Goal: Use online tool/utility

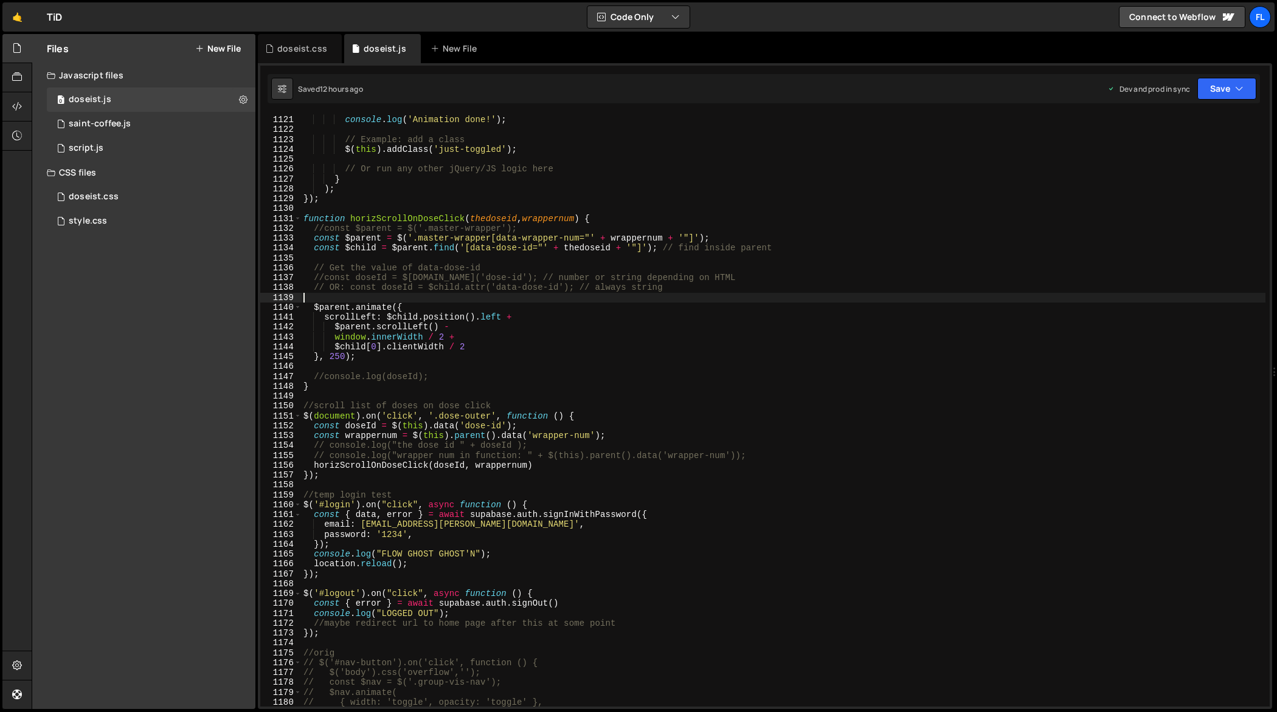
scroll to position [11103, 0]
type textarea "});"
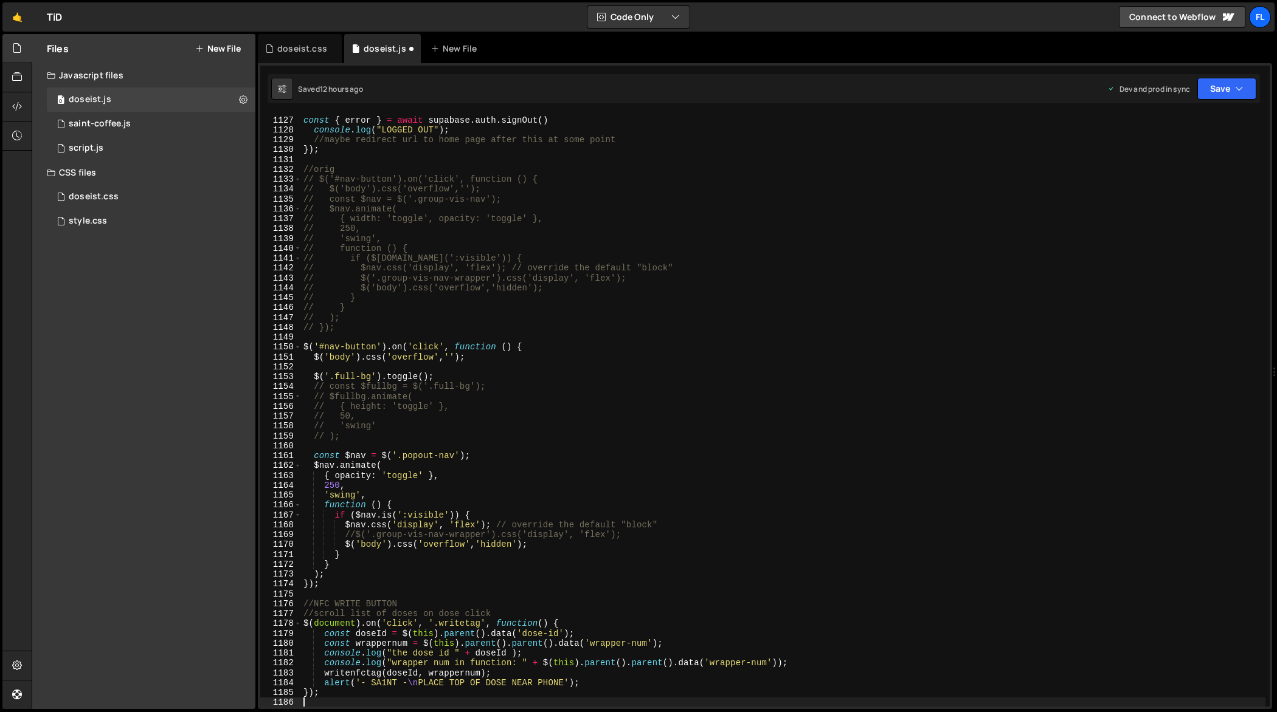
scroll to position [11182, 0]
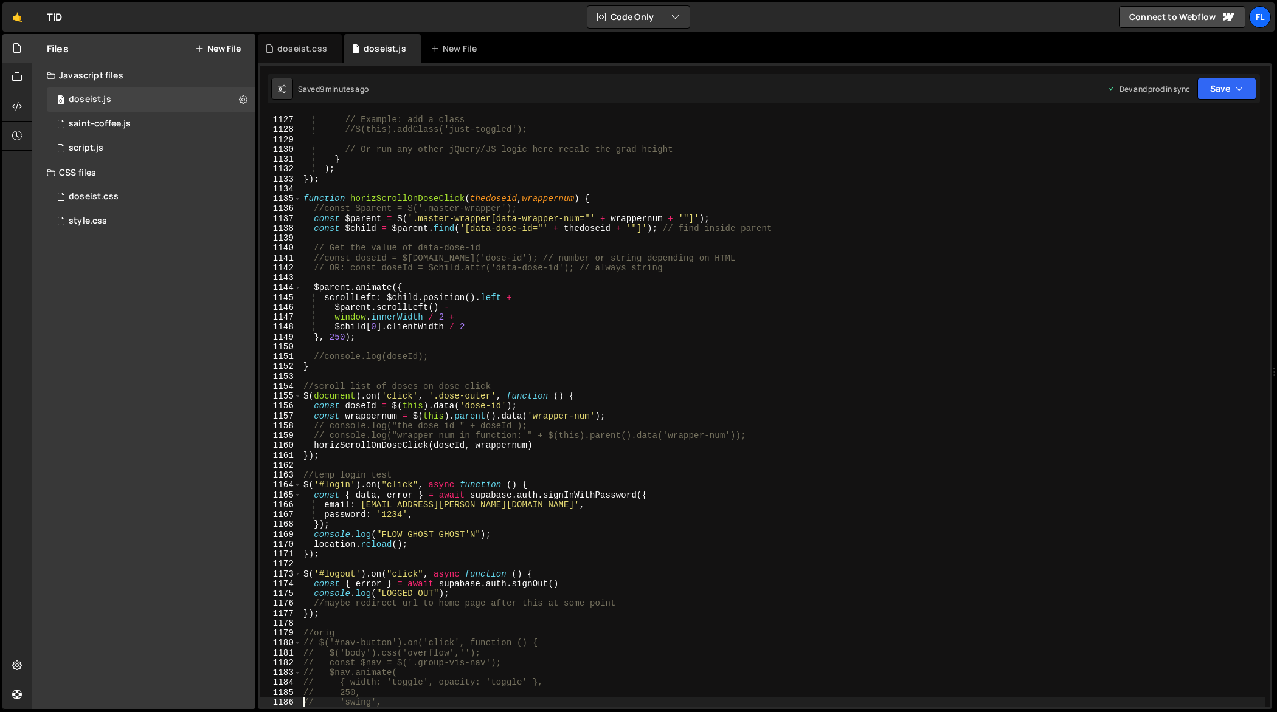
click at [770, 392] on div "// Example: add a class //$(this).addClass('just-toggled'); // Or run any other…" at bounding box center [783, 411] width 965 height 613
type textarea "});"
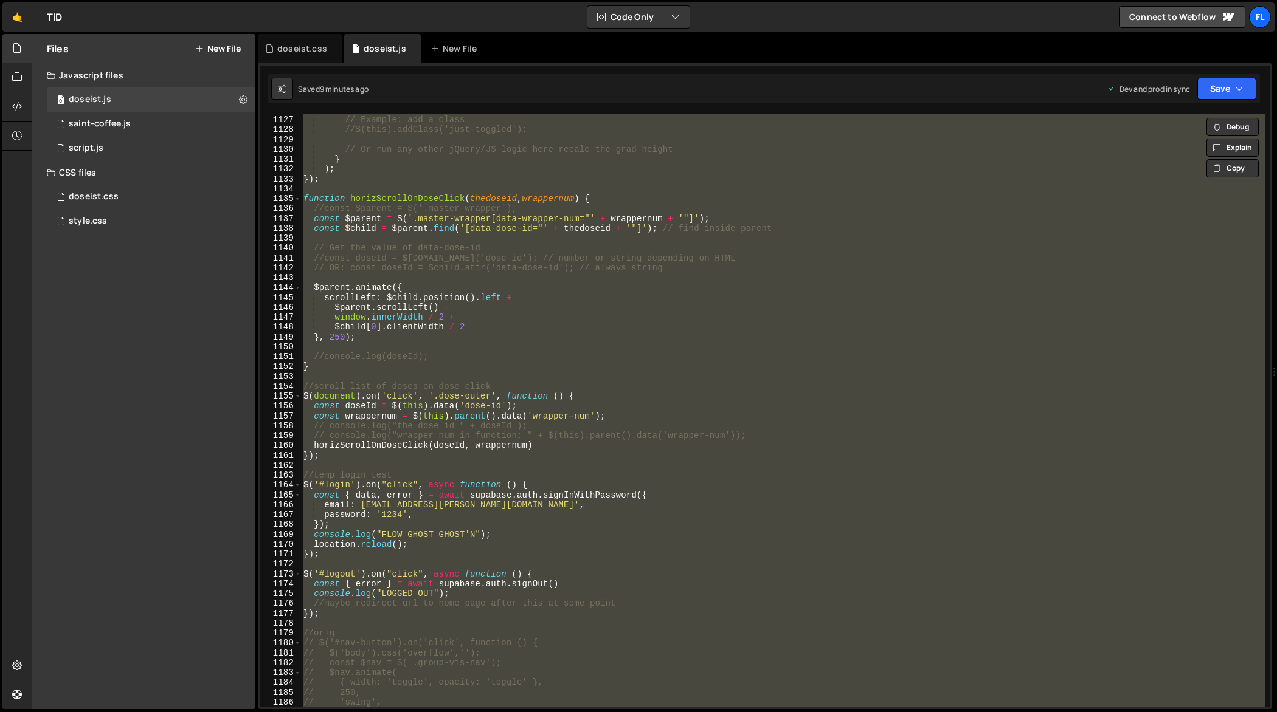
paste textarea
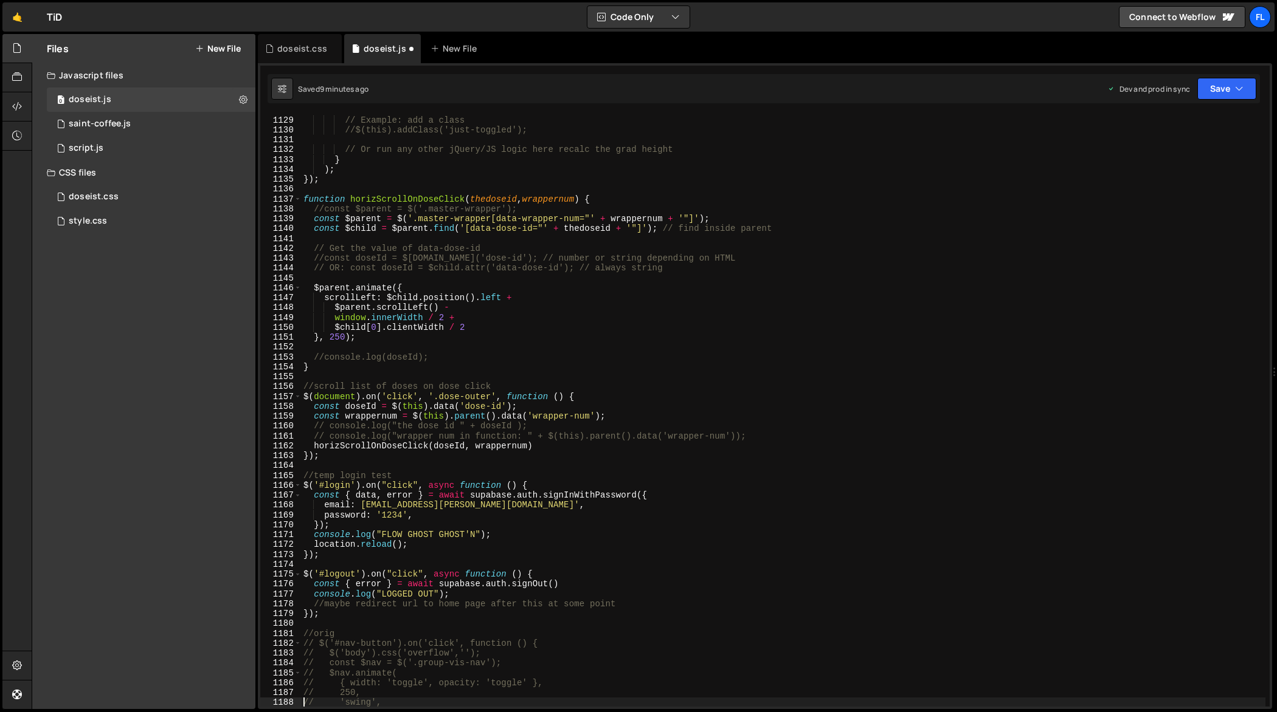
scroll to position [11202, 0]
click at [470, 434] on div "// Example: add a class //$(this).addClass('just-toggled'); // Or run any other…" at bounding box center [783, 411] width 965 height 613
type textarea "// console.log("wrapper num in function: " + $(this).parent().data('wrapper-num…"
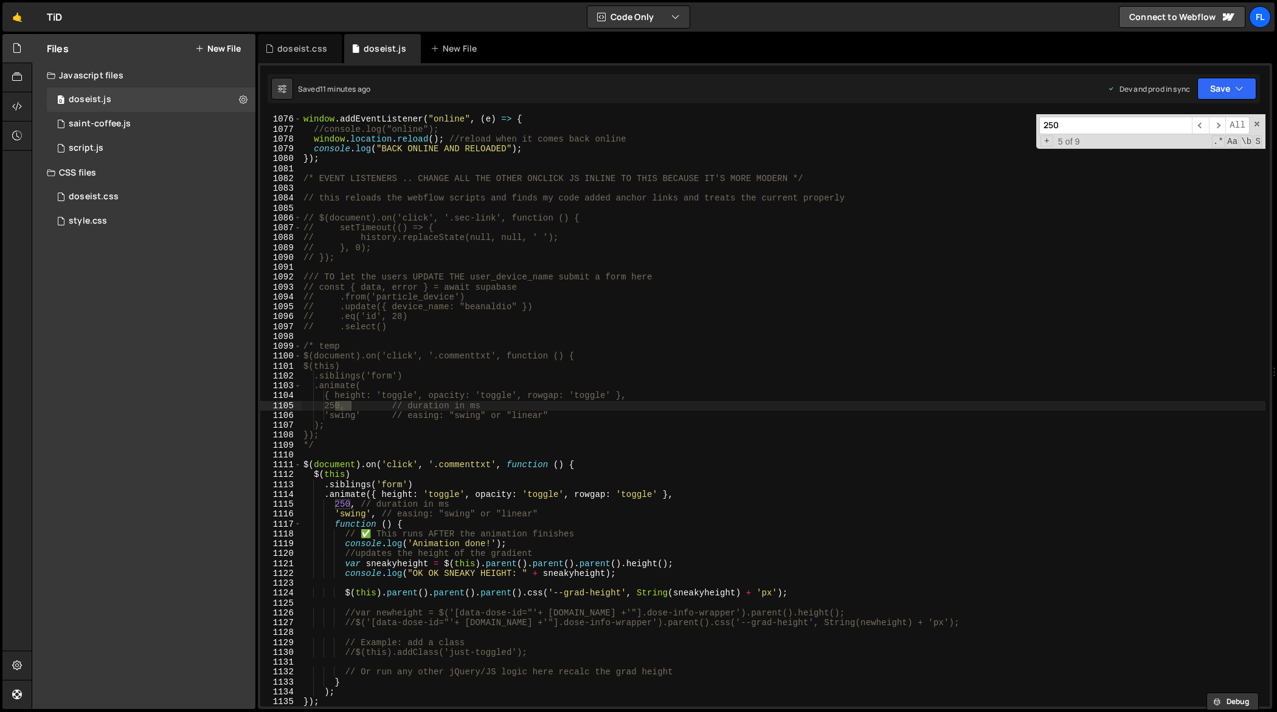
scroll to position [10678, 0]
type input "250"
click at [343, 499] on div "window . addEventListener ( "online" , ( e ) => { //console.log("online"); wind…" at bounding box center [783, 411] width 965 height 613
click at [790, 378] on div "window . addEventListener ( "online" , ( e ) => { //console.log("online"); wind…" at bounding box center [783, 411] width 965 height 613
type textarea "});"
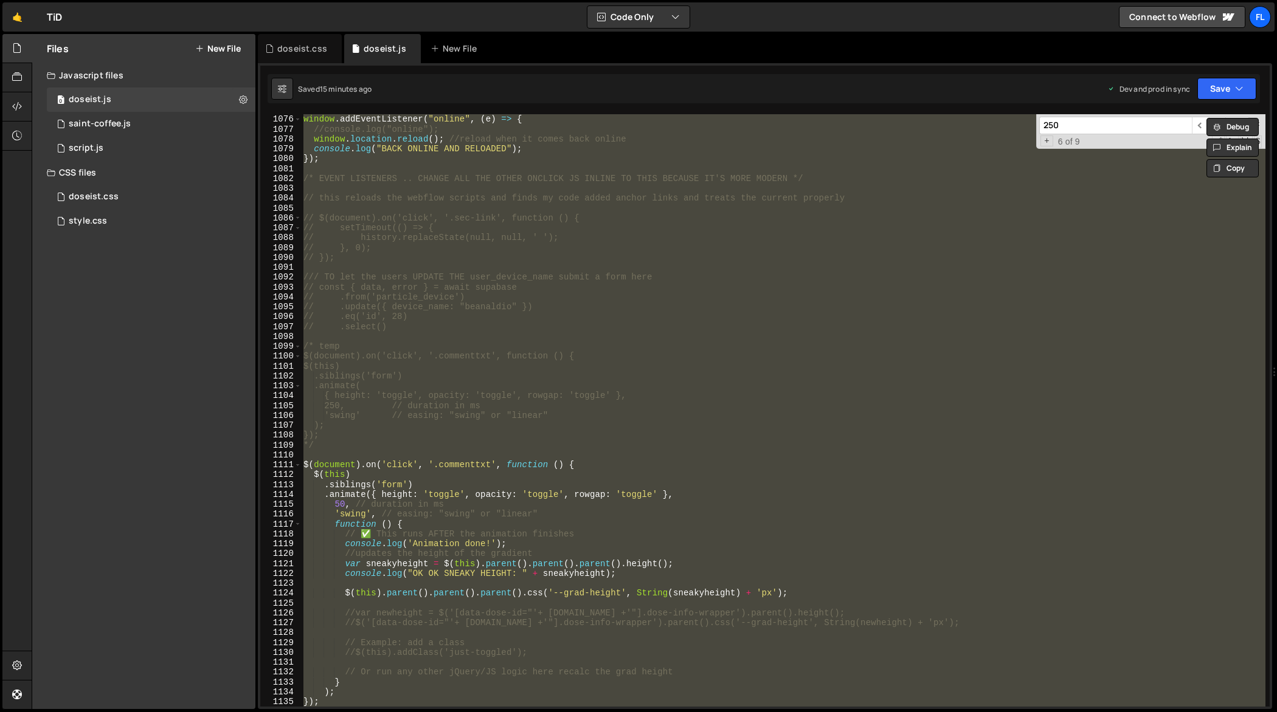
paste textarea
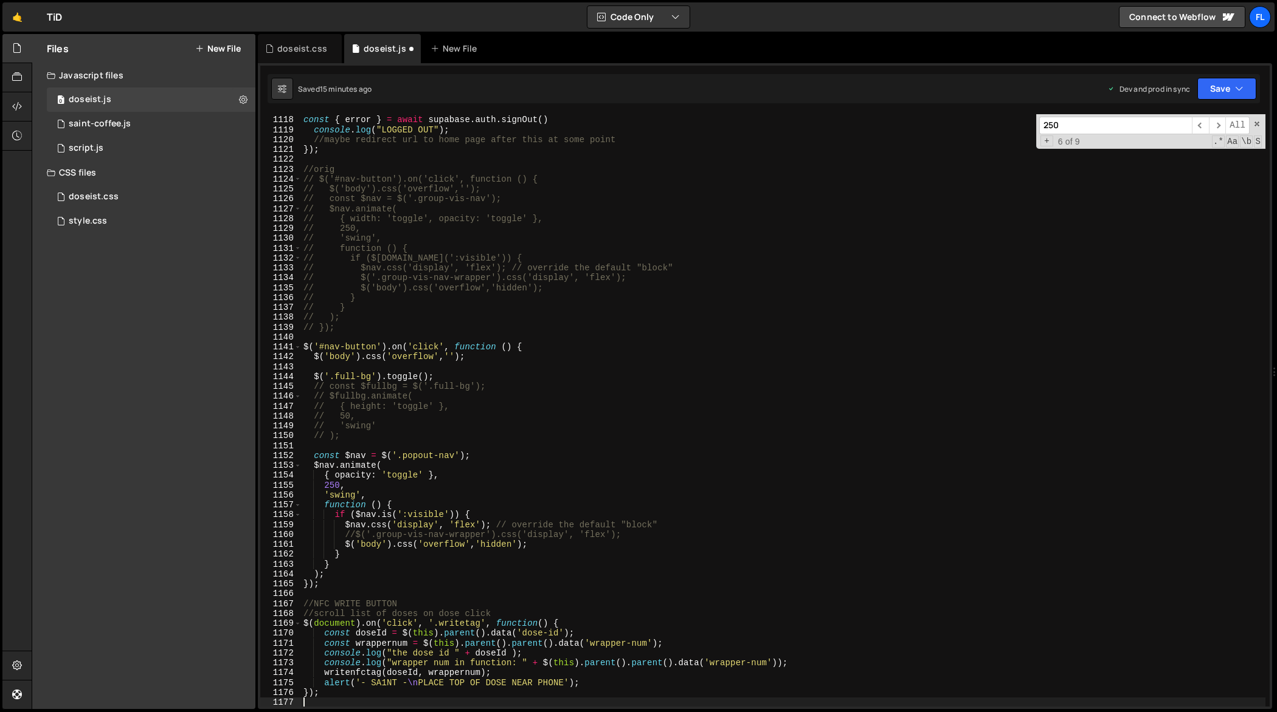
scroll to position [11192, 0]
type textarea "// 'swing',"
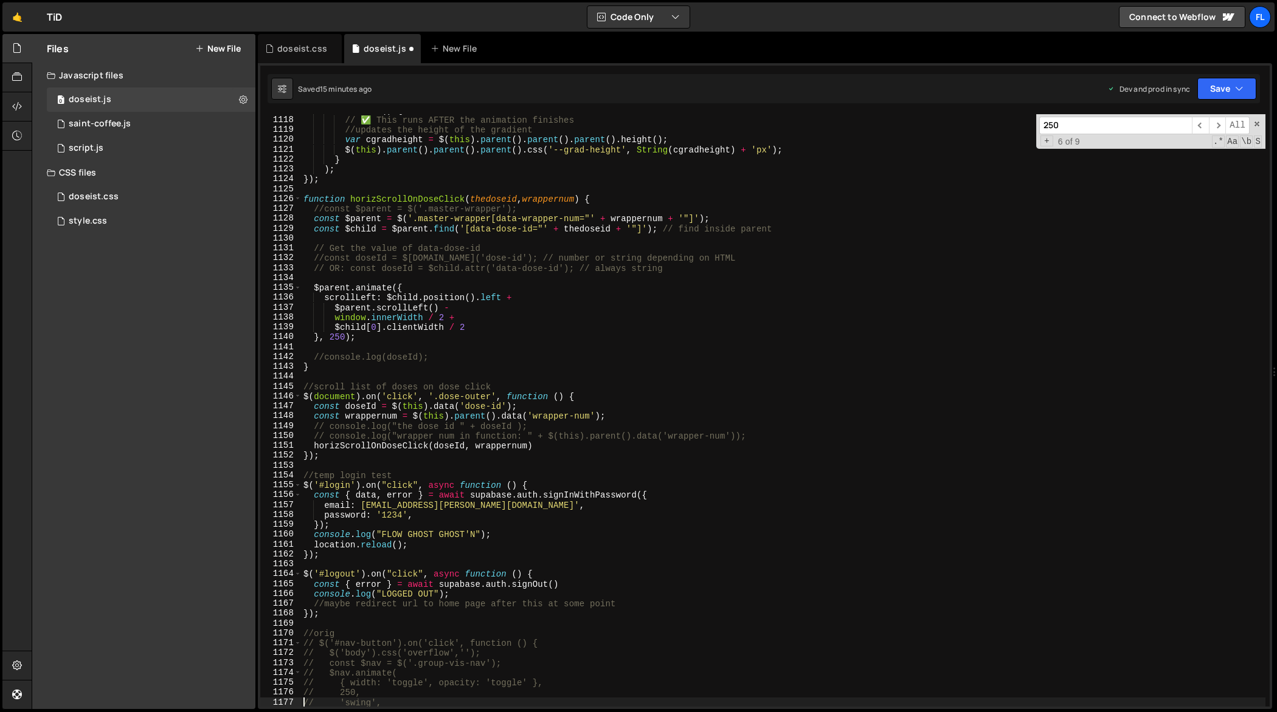
scroll to position [11093, 0]
